Goal: Task Accomplishment & Management: Manage account settings

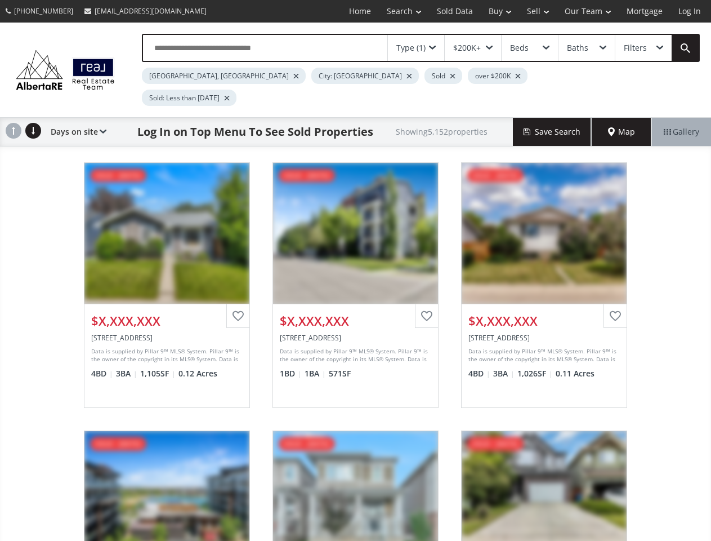
click at [396, 11] on link "Search" at bounding box center [404, 11] width 50 height 23
click at [495, 11] on link "Buy" at bounding box center [500, 11] width 38 height 23
click at [534, 11] on link "Sell" at bounding box center [538, 11] width 38 height 23
click at [587, 11] on link "Our Team" at bounding box center [588, 11] width 62 height 23
click at [690, 11] on link "Log In" at bounding box center [690, 11] width 38 height 23
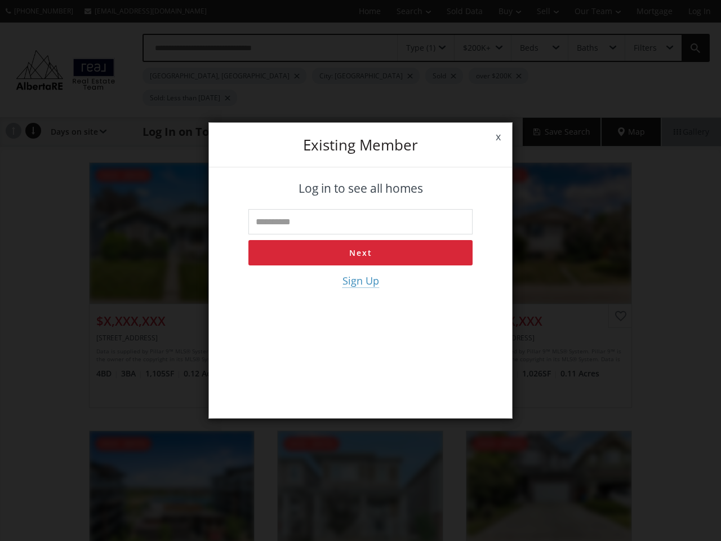
click at [416, 48] on div "x Existing member Log in to see all homes Next Sign Up" at bounding box center [360, 270] width 721 height 541
click at [473, 48] on div "x Existing member Log in to see all homes Next Sign Up" at bounding box center [360, 270] width 721 height 541
click at [529, 48] on div "x Existing member Log in to see all homes Next Sign Up" at bounding box center [360, 270] width 721 height 541
click at [586, 48] on div "x Existing member Log in to see all homes Next Sign Up" at bounding box center [360, 270] width 721 height 541
click at [643, 48] on div "x Existing member Log in to see all homes Next Sign Up" at bounding box center [360, 270] width 721 height 541
